Goal: Information Seeking & Learning: Learn about a topic

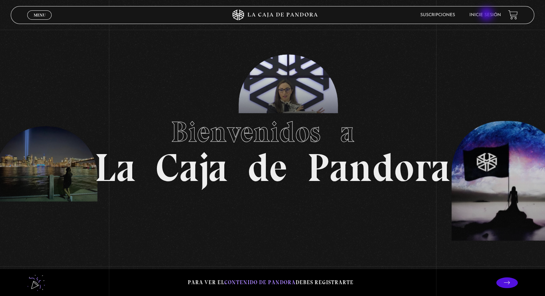
click at [487, 15] on link "Inicie sesión" at bounding box center [485, 15] width 32 height 4
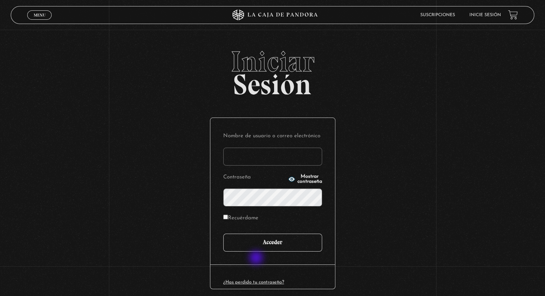
type input "yacuna@castillo.cr"
click at [262, 248] on input "Acceder" at bounding box center [272, 242] width 99 height 18
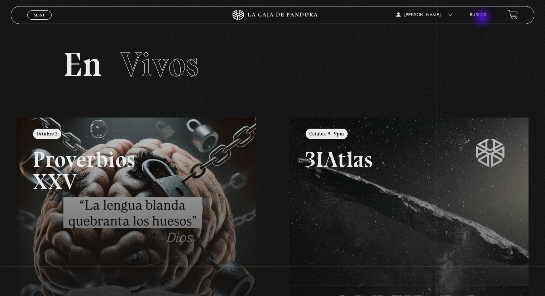
click at [483, 18] on li "Buscar" at bounding box center [477, 14] width 17 height 11
click at [483, 15] on link "Buscar" at bounding box center [477, 15] width 17 height 4
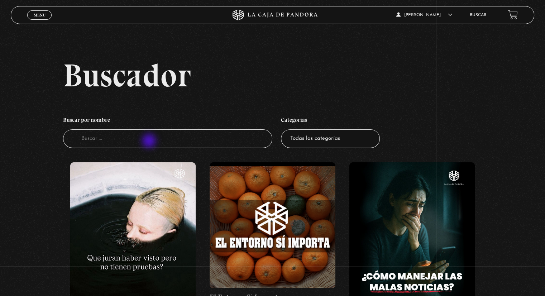
click at [150, 141] on input "Buscador" at bounding box center [167, 138] width 209 height 19
type input "guerra es"
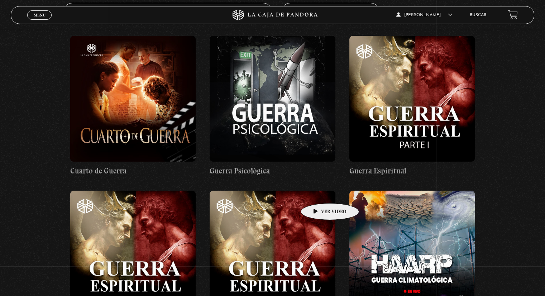
scroll to position [143, 0]
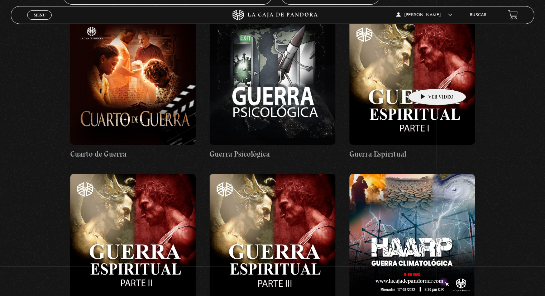
click at [425, 78] on figure at bounding box center [411, 81] width 125 height 125
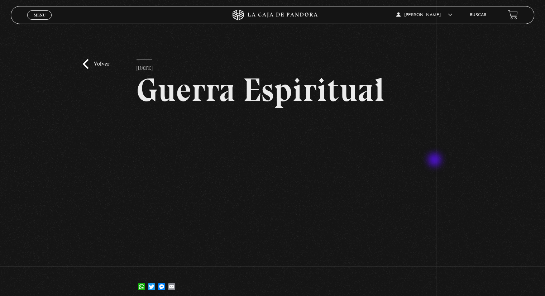
scroll to position [36, 0]
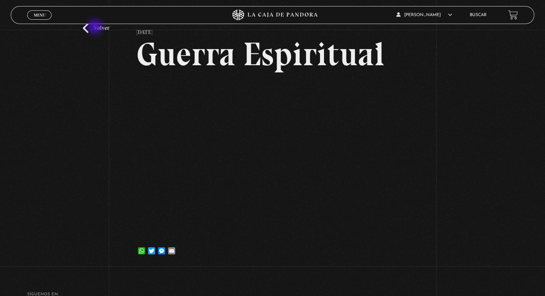
click at [96, 28] on link "Volver" at bounding box center [96, 28] width 26 height 10
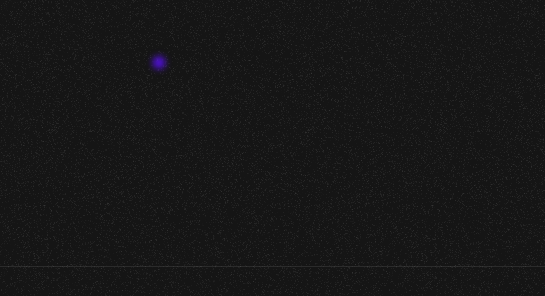
scroll to position [143, 0]
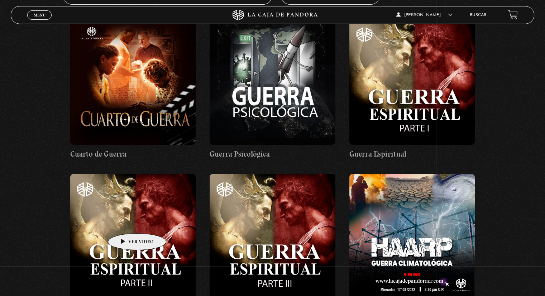
click at [126, 222] on figure at bounding box center [132, 236] width 125 height 125
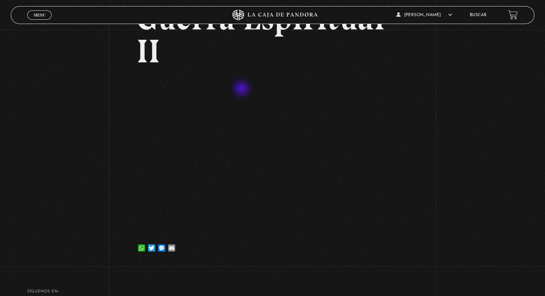
scroll to position [36, 0]
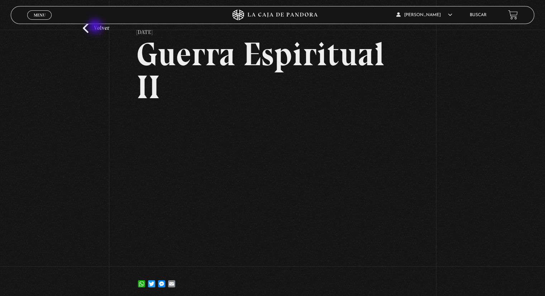
click at [95, 27] on link "Volver" at bounding box center [96, 28] width 26 height 10
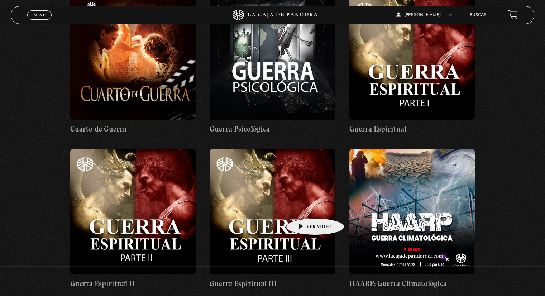
scroll to position [179, 0]
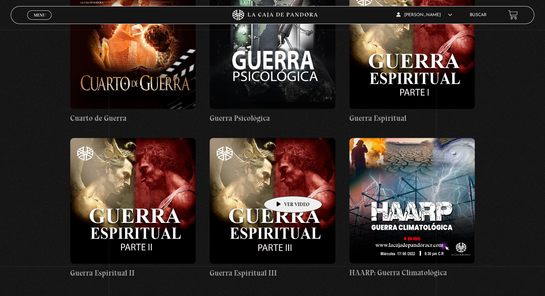
click at [281, 185] on figure at bounding box center [271, 200] width 125 height 125
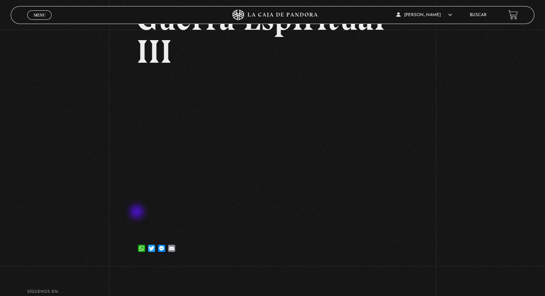
scroll to position [72, 0]
